Goal: Task Accomplishment & Management: Use online tool/utility

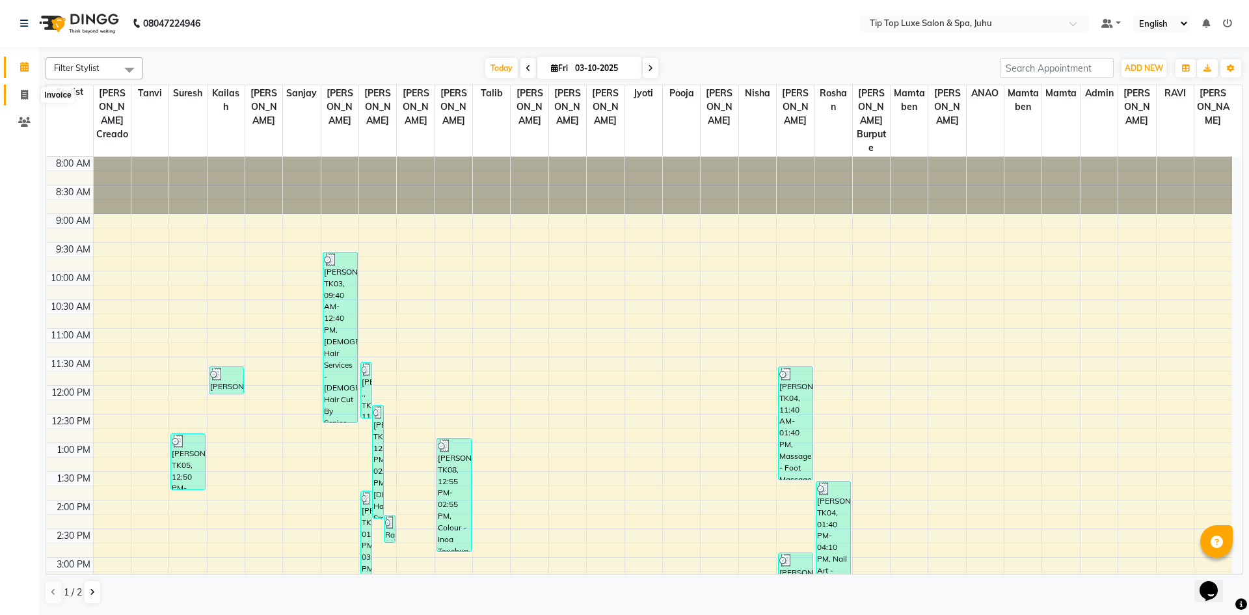
click at [27, 92] on icon at bounding box center [24, 95] width 7 height 10
select select "8298"
select select "service"
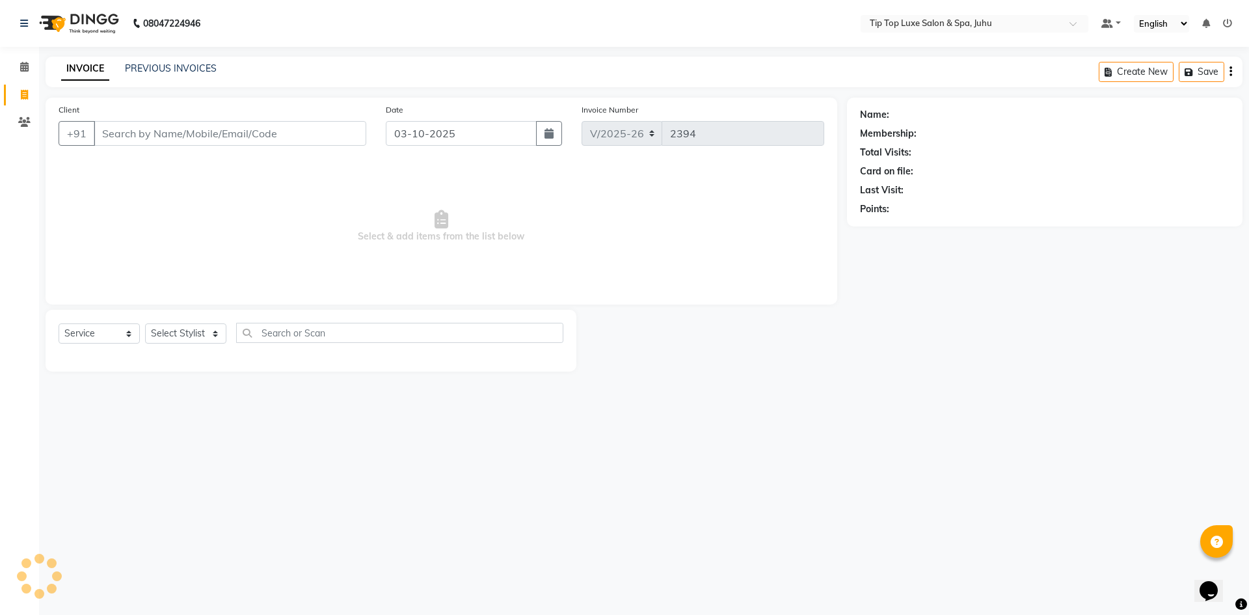
click at [197, 133] on input "Client" at bounding box center [230, 133] width 272 height 25
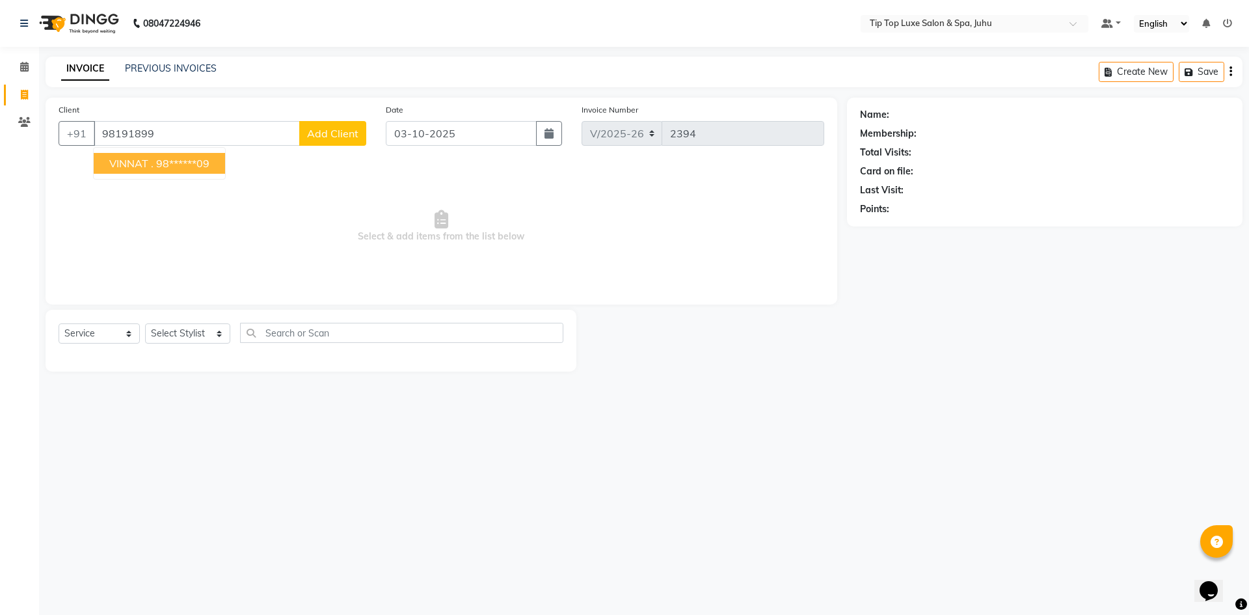
drag, startPoint x: 204, startPoint y: 157, endPoint x: 202, endPoint y: 183, distance: 25.4
click at [204, 157] on ngb-highlight "98******09" at bounding box center [182, 163] width 53 height 13
type input "98******09"
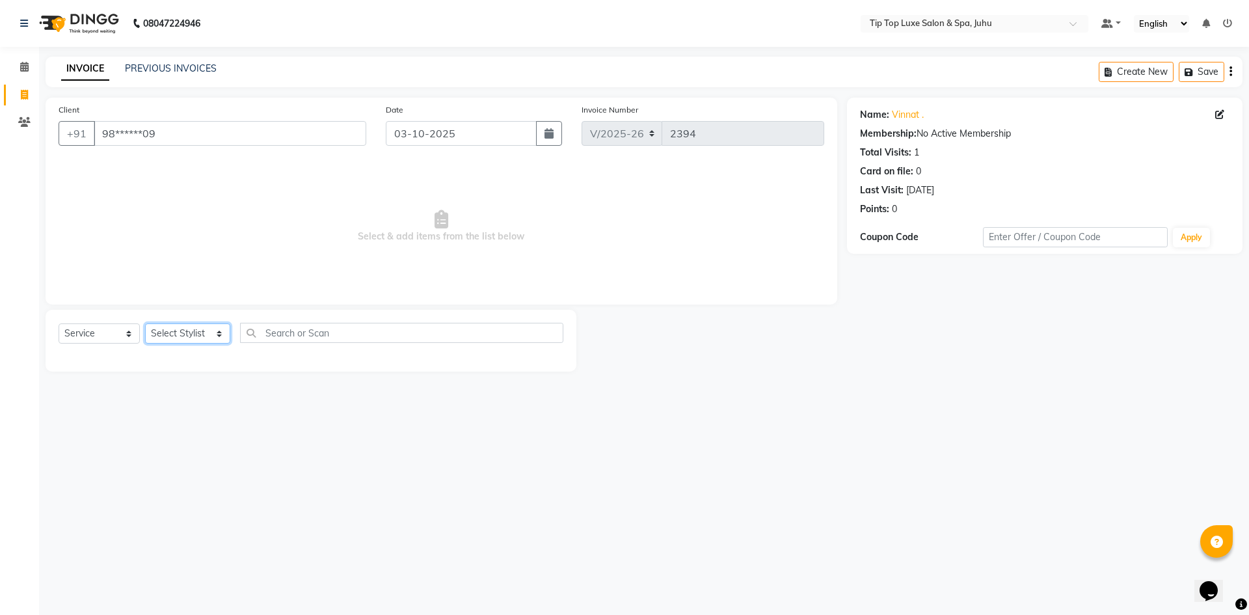
click at [174, 337] on select "Select Stylist [PERSON_NAME] admin [PERSON_NAME] creado ANAO [PERSON_NAME] Jyot…" at bounding box center [187, 333] width 85 height 20
select select "82312"
click at [145, 323] on select "Select Stylist [PERSON_NAME] admin [PERSON_NAME] creado ANAO [PERSON_NAME] Jyot…" at bounding box center [187, 333] width 85 height 20
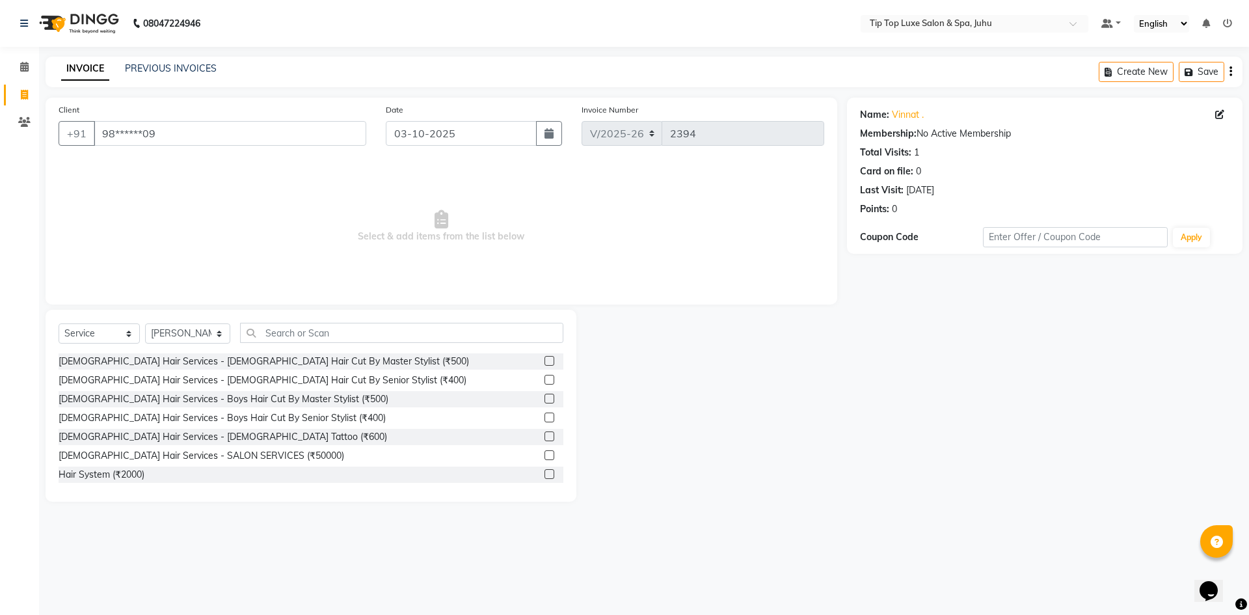
click at [544, 383] on label at bounding box center [549, 380] width 10 height 10
click at [544, 383] on input "checkbox" at bounding box center [548, 380] width 8 height 8
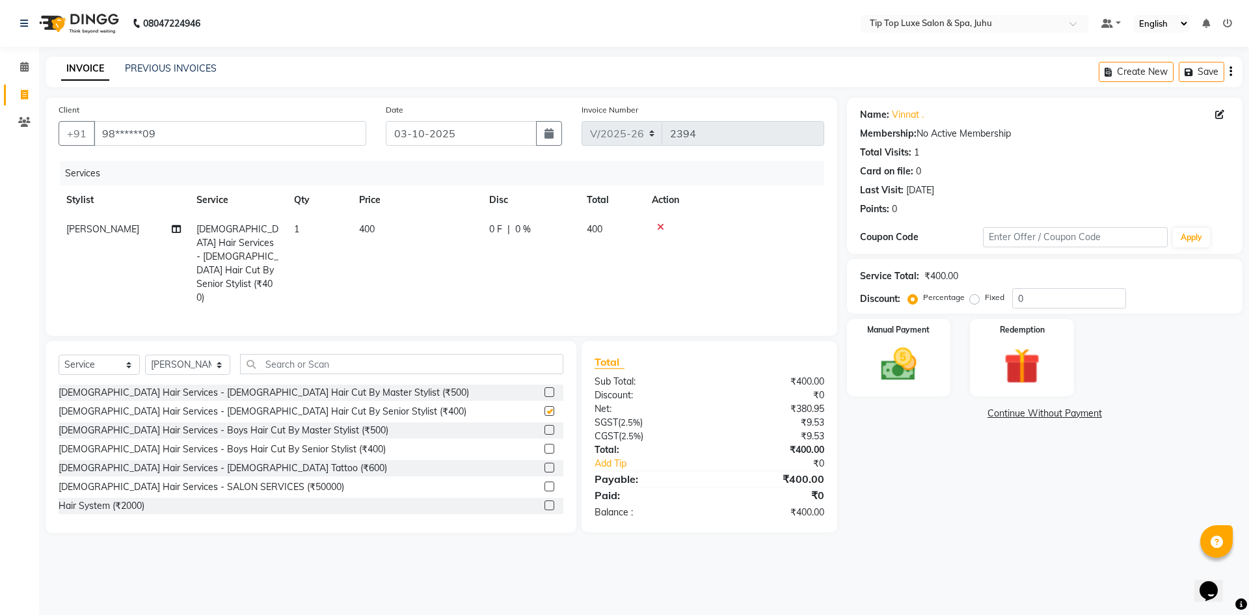
checkbox input "false"
click at [369, 230] on span "400" at bounding box center [367, 229] width 16 height 12
select select "82312"
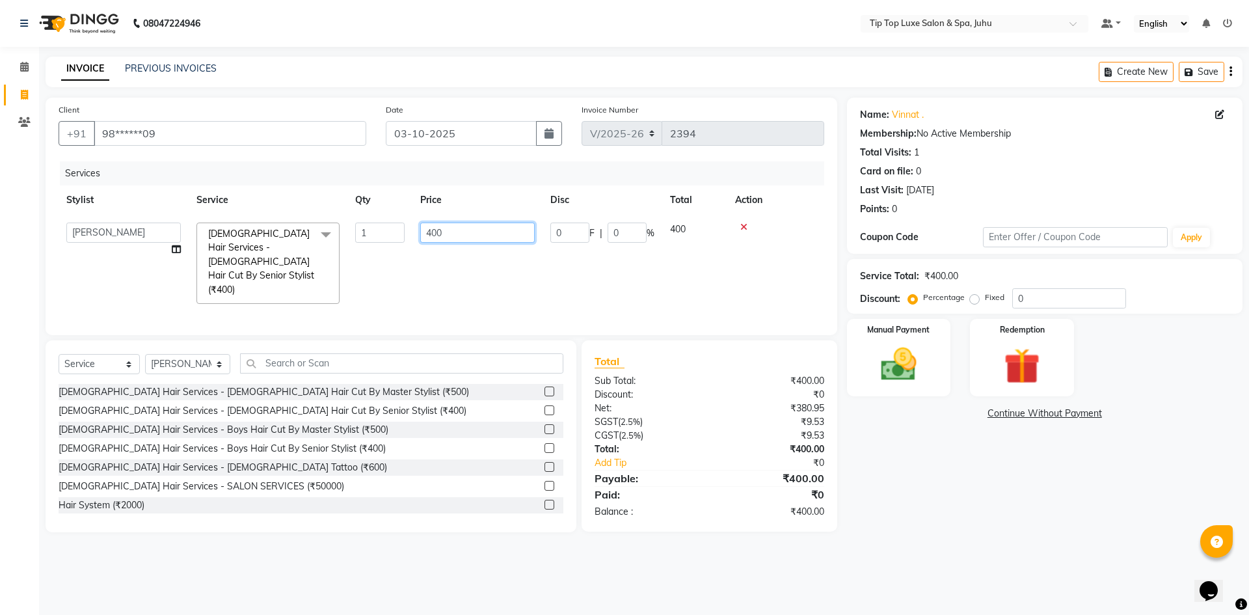
click at [431, 230] on input "400" at bounding box center [477, 232] width 114 height 20
type input "500"
click at [445, 252] on td "500" at bounding box center [477, 263] width 130 height 97
select select "82312"
click at [894, 354] on img at bounding box center [898, 364] width 60 height 43
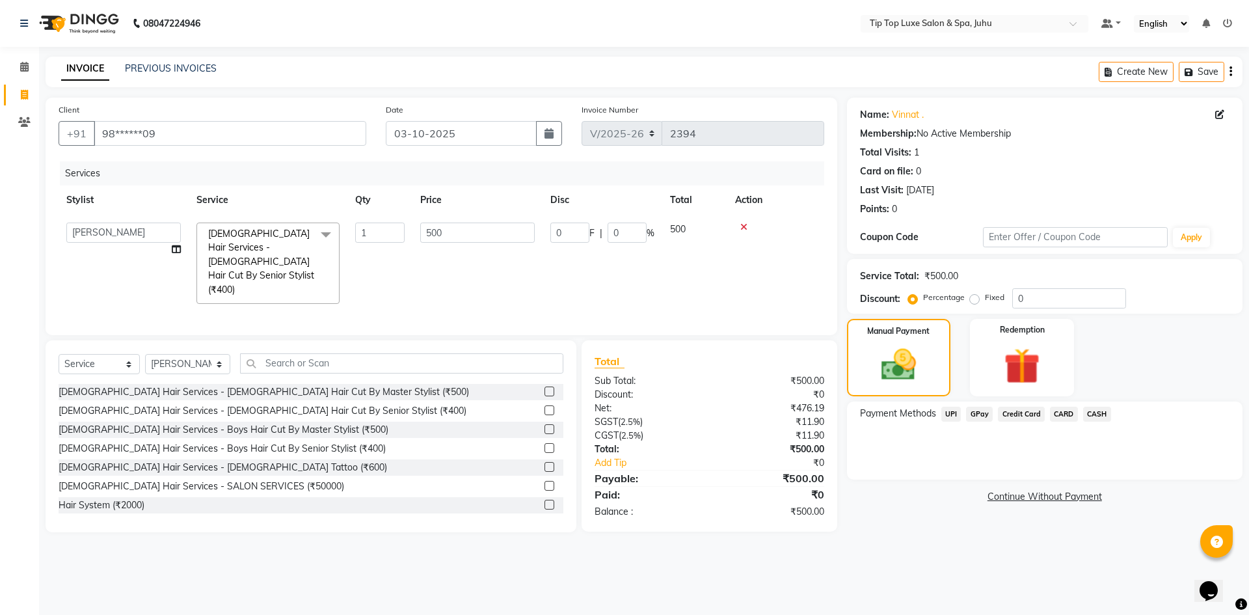
click at [1057, 412] on span "CARD" at bounding box center [1064, 413] width 28 height 15
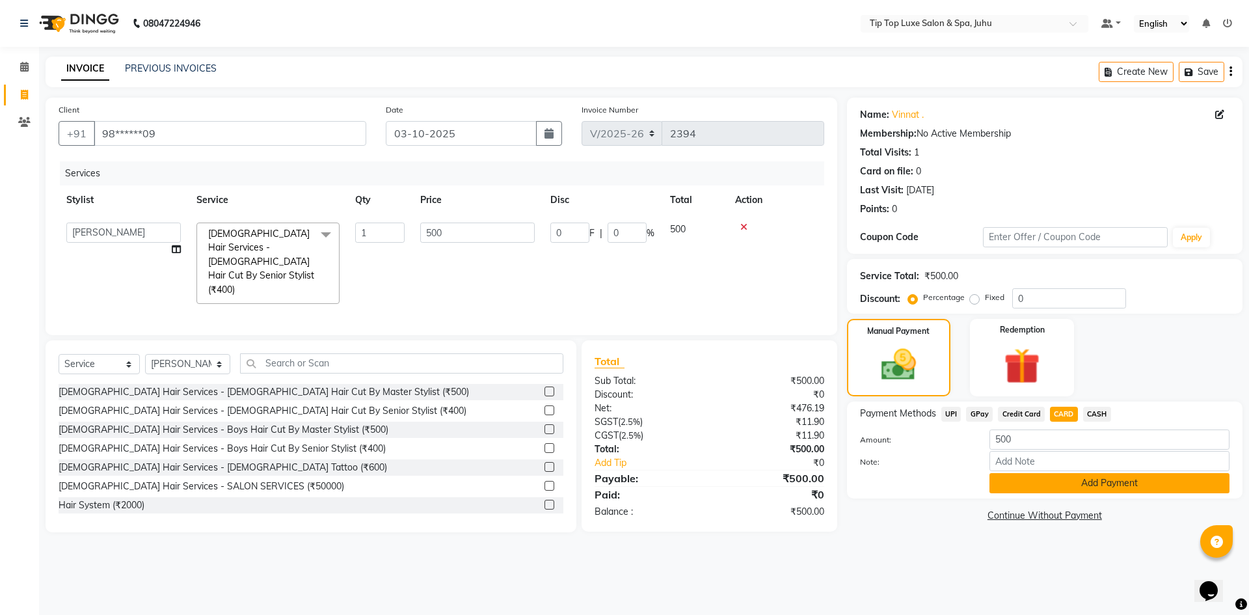
click at [1067, 477] on button "Add Payment" at bounding box center [1109, 483] width 240 height 20
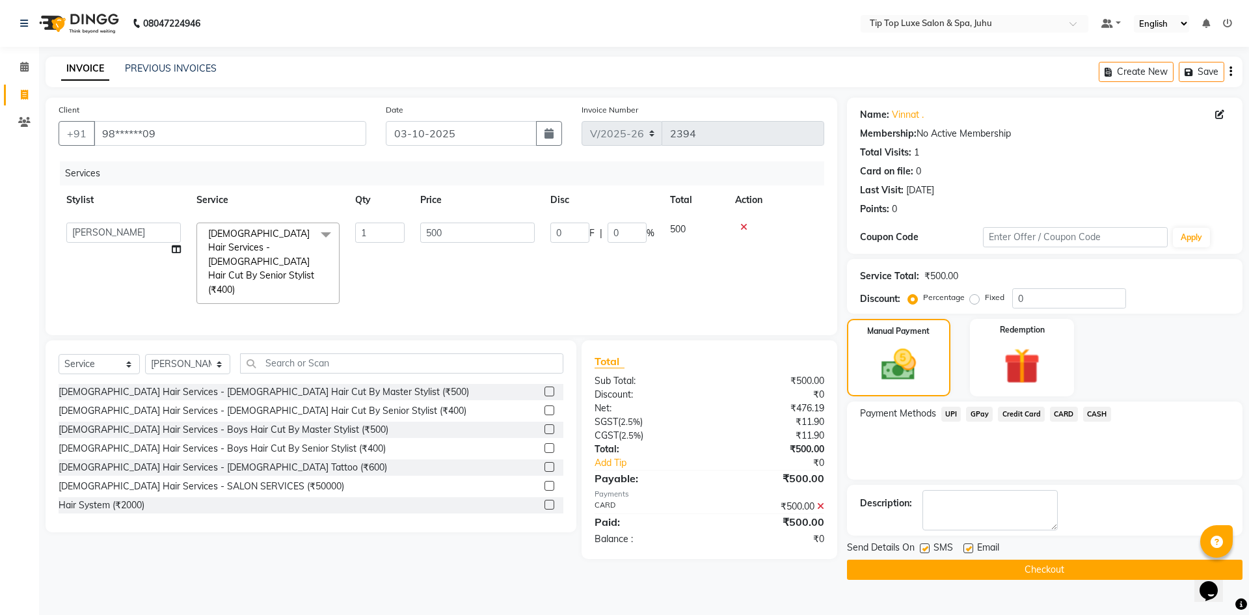
click at [1039, 572] on button "Checkout" at bounding box center [1044, 569] width 395 height 20
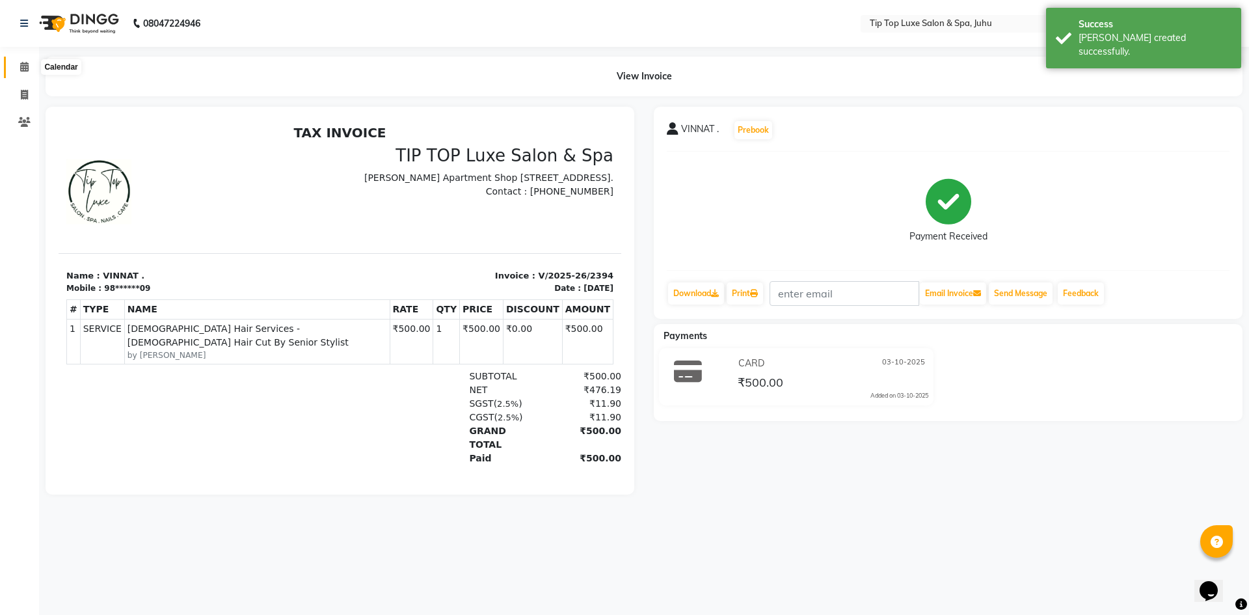
drag, startPoint x: 22, startPoint y: 67, endPoint x: 37, endPoint y: 77, distance: 17.9
click at [22, 67] on icon at bounding box center [24, 67] width 8 height 10
